Goal: Transaction & Acquisition: Purchase product/service

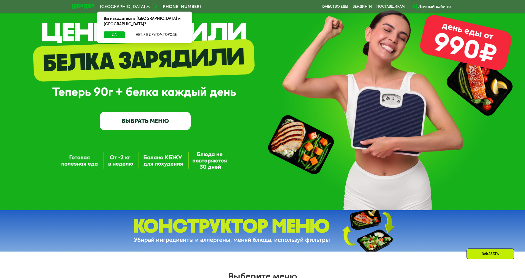
scroll to position [83, 0]
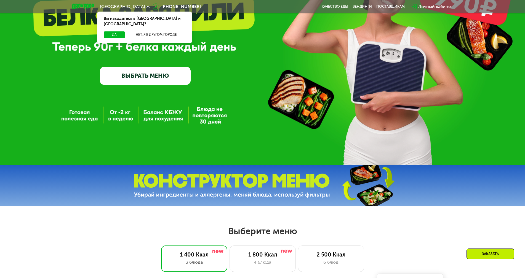
click at [164, 76] on link "ВЫБРАТЬ МЕНЮ" at bounding box center [145, 76] width 91 height 18
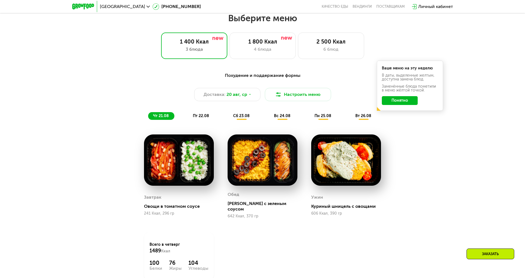
scroll to position [298, 0]
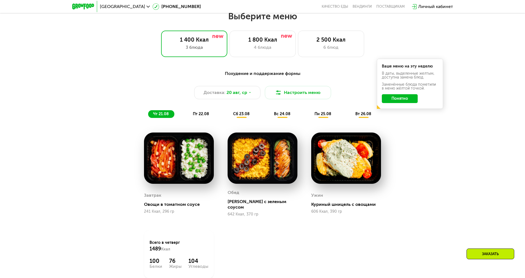
click at [159, 154] on img at bounding box center [179, 159] width 70 height 52
click at [285, 162] on img at bounding box center [262, 159] width 70 height 52
click at [339, 150] on img at bounding box center [346, 159] width 70 height 52
click at [251, 155] on img at bounding box center [262, 159] width 70 height 52
click at [201, 115] on span "пт 22.08" at bounding box center [201, 114] width 16 height 5
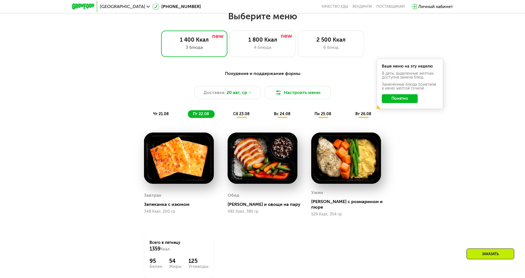
click at [269, 118] on div "сб 23.08" at bounding box center [282, 114] width 27 height 8
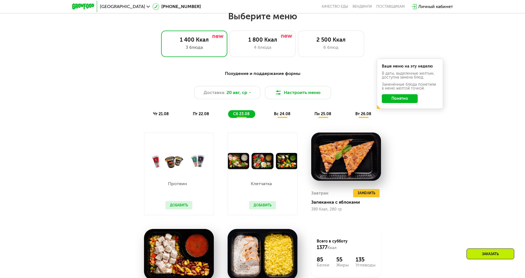
click at [264, 163] on img at bounding box center [262, 161] width 69 height 16
click at [284, 158] on img at bounding box center [262, 161] width 69 height 16
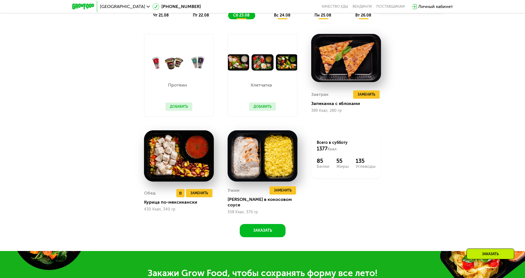
scroll to position [353, 0]
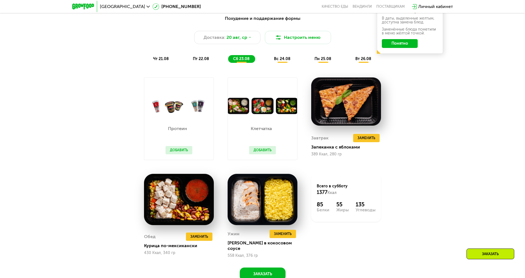
drag, startPoint x: 294, startPoint y: 60, endPoint x: 285, endPoint y: 60, distance: 9.7
click at [309, 60] on div "вс 24.08" at bounding box center [322, 59] width 27 height 8
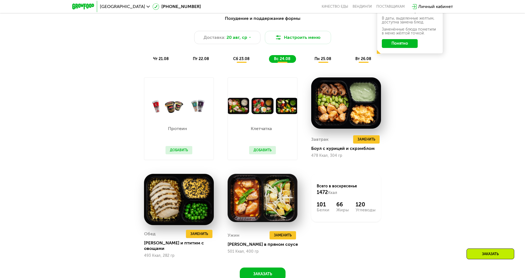
click at [323, 59] on span "пн 25.08" at bounding box center [322, 59] width 17 height 5
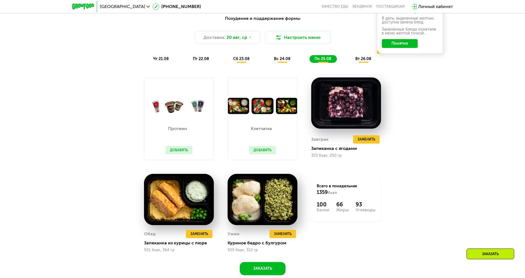
click at [358, 60] on span "вт 26.08" at bounding box center [363, 59] width 16 height 5
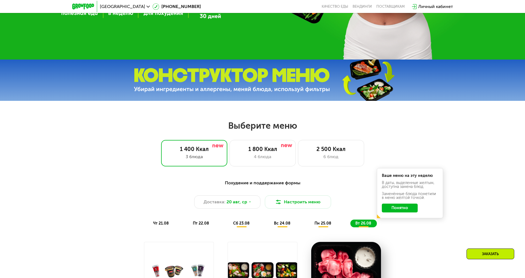
scroll to position [187, 0]
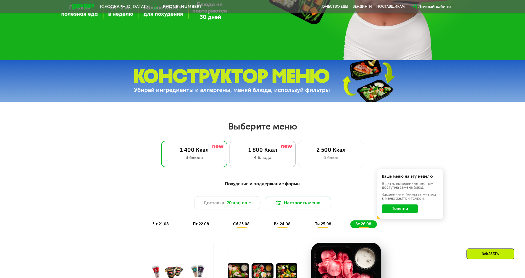
click at [277, 153] on div "1 800 Ккал" at bounding box center [262, 150] width 55 height 7
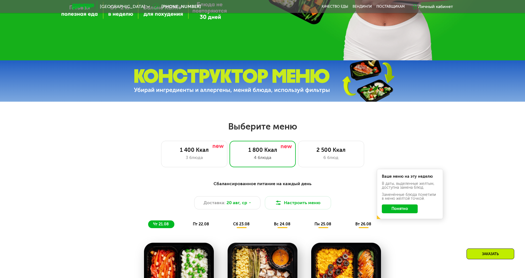
click at [319, 84] on img at bounding box center [232, 81] width 196 height 25
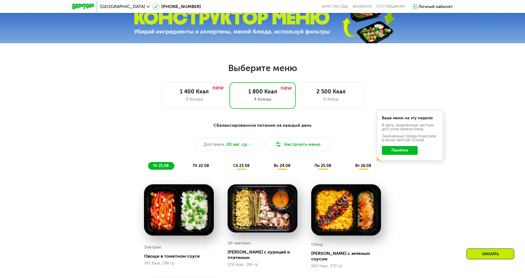
scroll to position [243, 0]
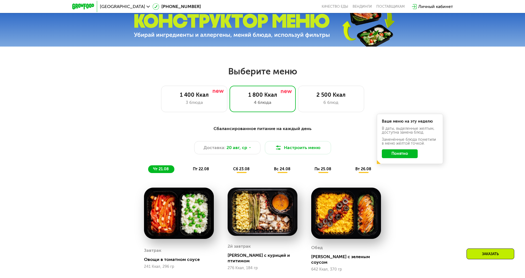
click at [203, 170] on span "пт 22.08" at bounding box center [201, 169] width 16 height 5
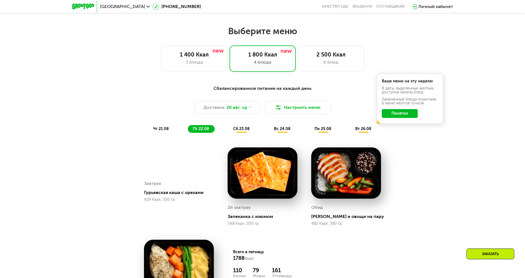
scroll to position [380, 0]
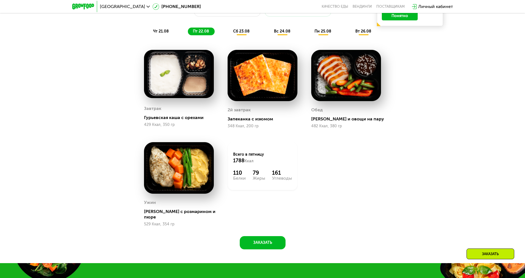
click at [249, 34] on span "сб 23.08" at bounding box center [241, 31] width 17 height 5
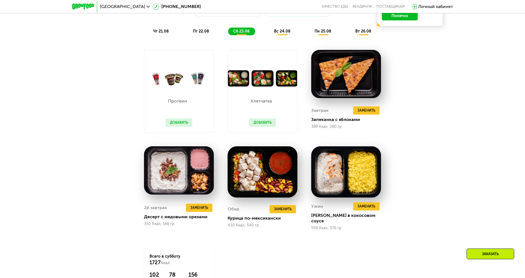
click at [286, 31] on span "вс 24.08" at bounding box center [282, 31] width 17 height 5
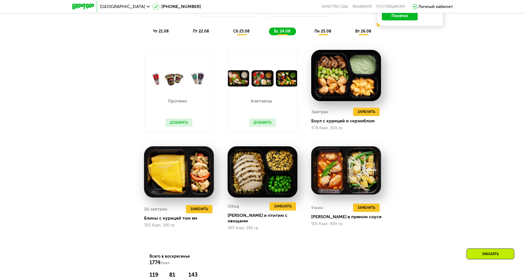
click at [265, 125] on button "Добавить" at bounding box center [262, 123] width 27 height 8
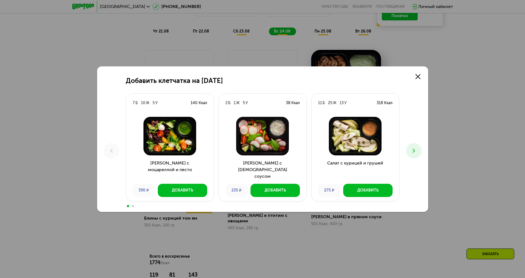
click at [135, 206] on div at bounding box center [262, 206] width 273 height 4
click at [133, 206] on span at bounding box center [133, 206] width 2 height 2
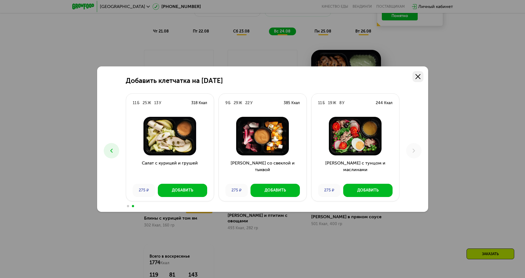
click at [418, 74] on icon at bounding box center [417, 76] width 5 height 5
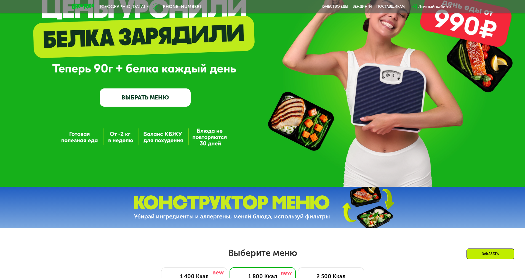
scroll to position [0, 0]
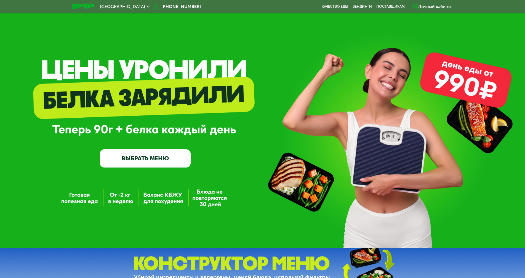
click at [336, 4] on link "Качество еды" at bounding box center [334, 6] width 26 height 4
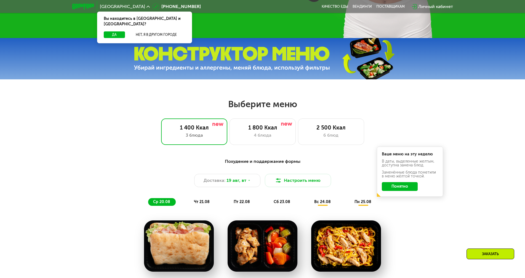
scroll to position [276, 0]
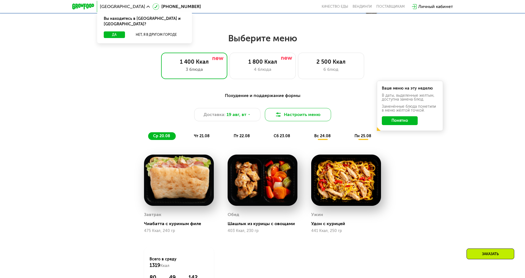
click at [288, 117] on button "Настроить меню" at bounding box center [298, 114] width 66 height 13
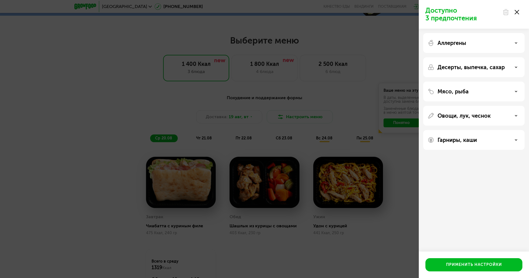
click at [515, 43] on icon at bounding box center [516, 43] width 3 height 3
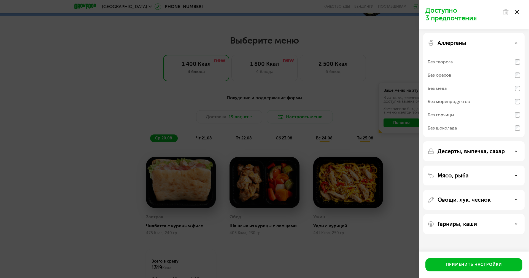
click at [516, 42] on use at bounding box center [516, 42] width 2 height 1
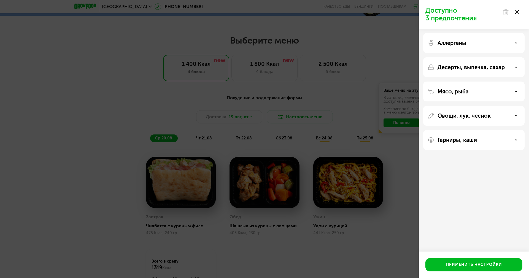
click at [510, 106] on div "Мясо, рыба" at bounding box center [473, 116] width 101 height 20
click at [514, 91] on div "Мясо, рыба" at bounding box center [474, 91] width 93 height 7
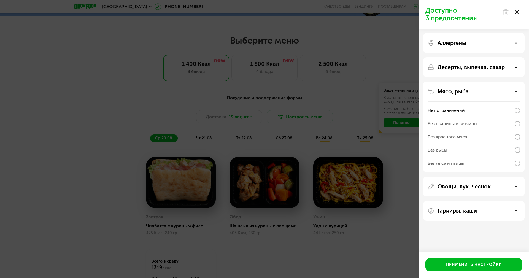
click at [514, 91] on div "Мясо, рыба" at bounding box center [474, 91] width 93 height 7
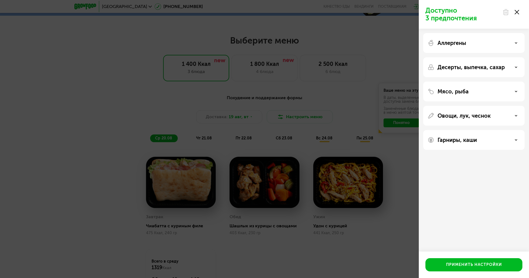
click at [516, 15] on div at bounding box center [510, 12] width 23 height 11
click at [520, 10] on div at bounding box center [510, 12] width 23 height 11
click at [524, 7] on div "Доступно 3 предпочтения" at bounding box center [474, 14] width 110 height 29
click at [521, 12] on div at bounding box center [510, 12] width 23 height 11
click at [519, 11] on icon at bounding box center [517, 12] width 4 height 4
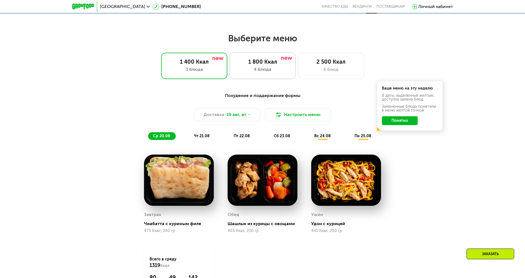
click at [261, 70] on div "4 блюда" at bounding box center [262, 69] width 55 height 7
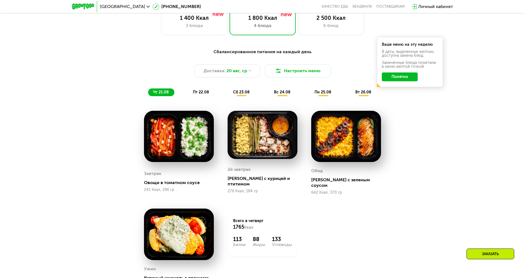
scroll to position [331, 0]
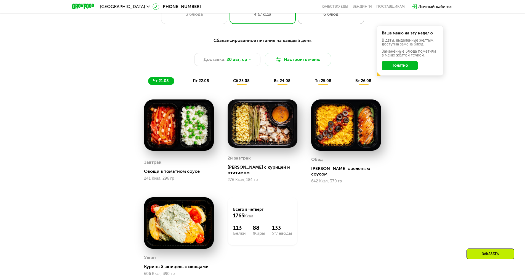
click at [334, 21] on div "2 500 Ккал 6 блюд" at bounding box center [331, 11] width 66 height 26
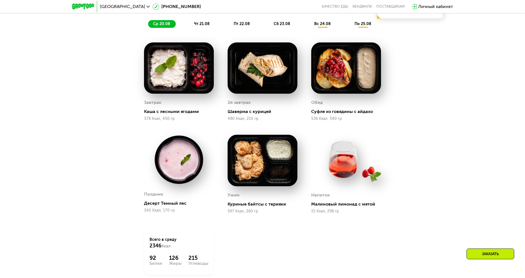
scroll to position [386, 0]
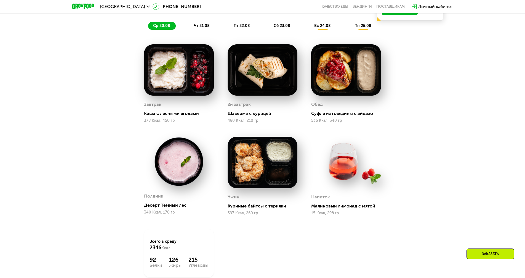
click at [205, 25] on span "чт 21.08" at bounding box center [202, 25] width 16 height 5
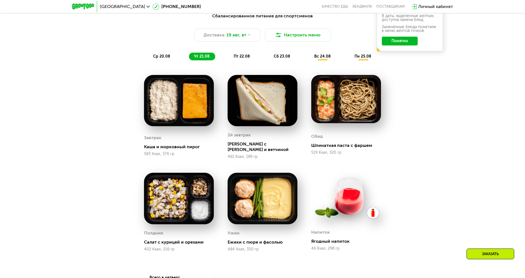
scroll to position [358, 0]
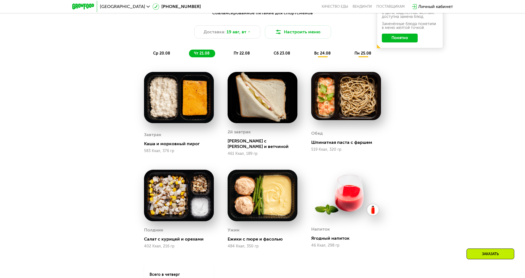
click at [245, 54] on span "пт 22.08" at bounding box center [241, 53] width 16 height 5
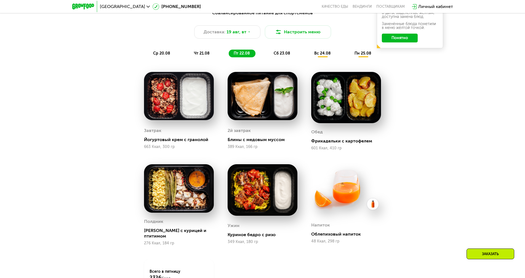
click at [284, 55] on span "сб 23.08" at bounding box center [281, 53] width 17 height 5
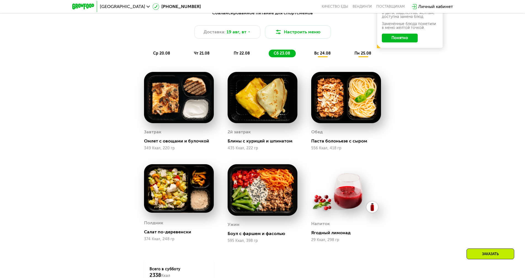
click at [349, 54] on div "вс 24.08" at bounding box center [362, 54] width 27 height 8
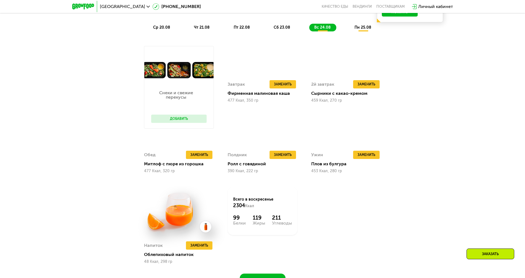
scroll to position [303, 0]
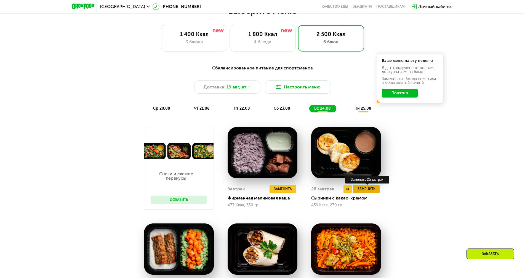
click at [372, 190] on span "Заменить" at bounding box center [366, 189] width 18 height 6
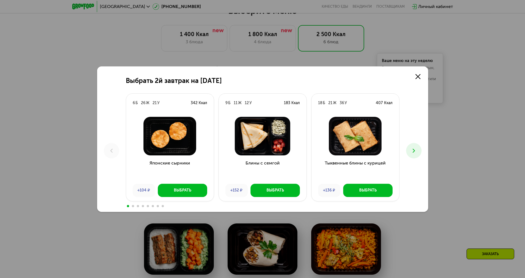
click at [412, 151] on icon at bounding box center [413, 150] width 7 height 7
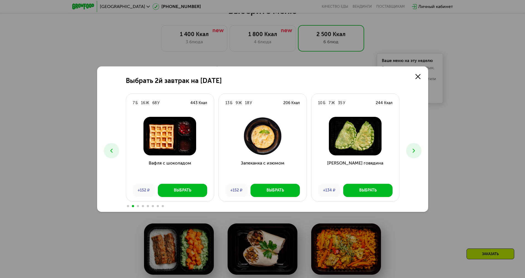
click at [413, 143] on button at bounding box center [413, 150] width 15 height 15
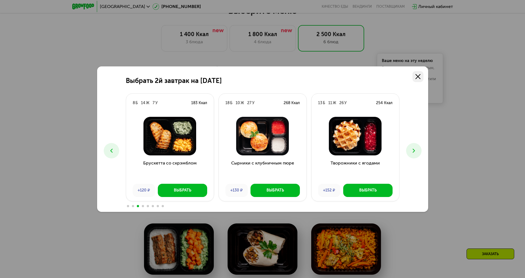
click at [417, 79] on link at bounding box center [417, 76] width 11 height 11
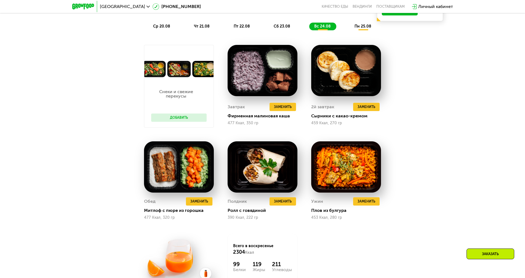
scroll to position [413, 0]
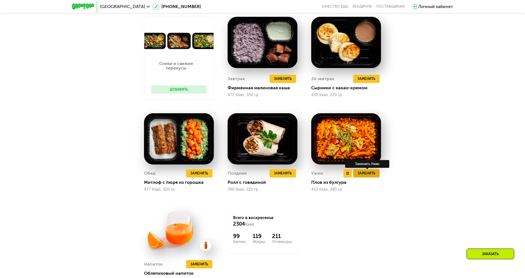
click at [369, 175] on span "Заменить" at bounding box center [366, 174] width 18 height 6
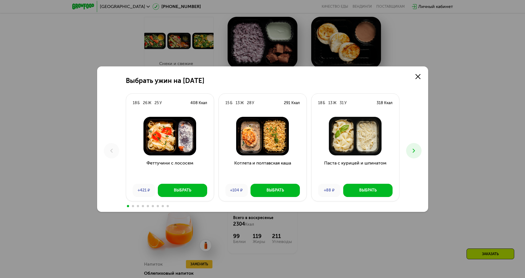
click at [412, 152] on icon at bounding box center [413, 150] width 7 height 7
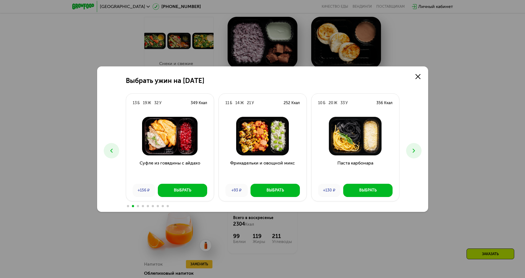
click at [411, 150] on icon at bounding box center [413, 150] width 7 height 7
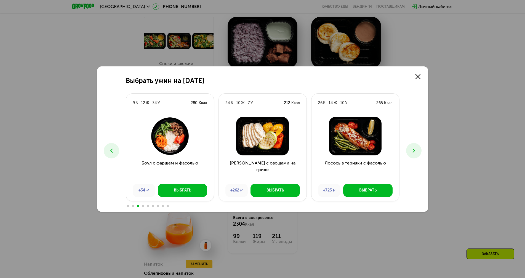
click at [411, 150] on icon at bounding box center [413, 150] width 7 height 7
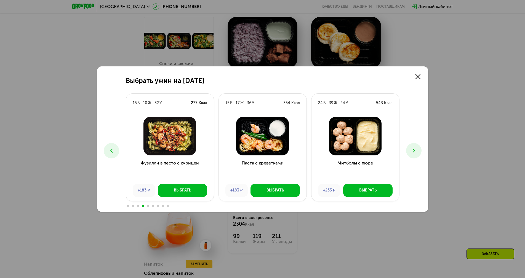
click at [412, 149] on icon at bounding box center [413, 150] width 7 height 7
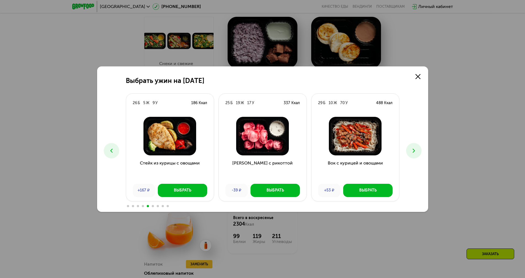
click at [417, 146] on button at bounding box center [413, 150] width 15 height 15
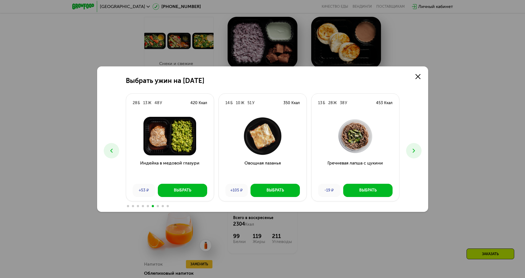
click at [412, 148] on icon at bounding box center [413, 150] width 7 height 7
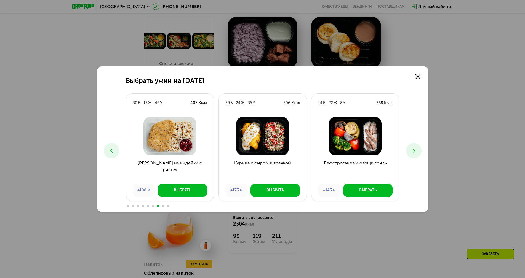
click at [414, 148] on icon at bounding box center [413, 150] width 7 height 7
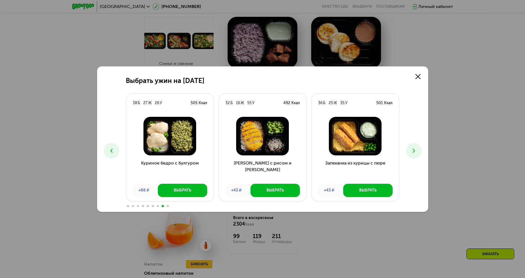
click at [413, 150] on use at bounding box center [413, 151] width 2 height 4
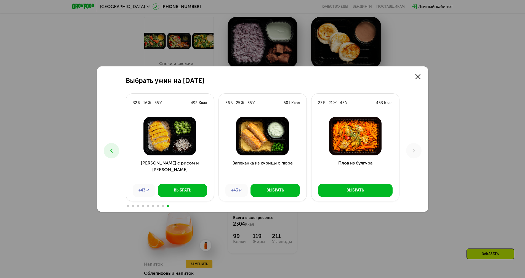
click at [413, 150] on use at bounding box center [413, 151] width 2 height 4
